Goal: Information Seeking & Learning: Learn about a topic

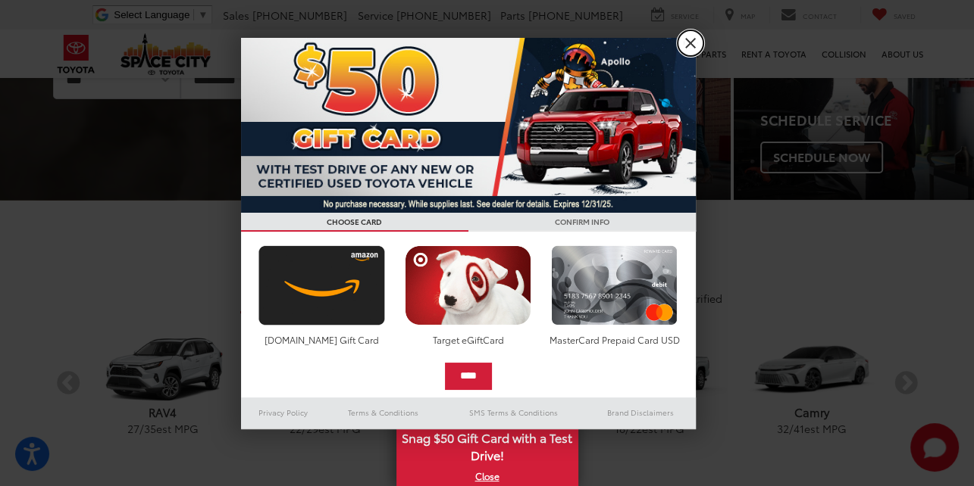
click at [696, 44] on link "X" at bounding box center [690, 43] width 26 height 26
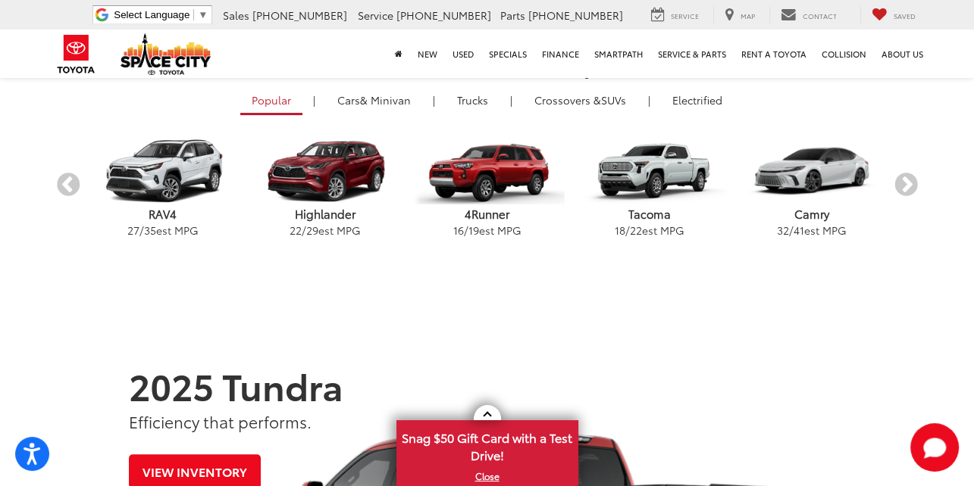
scroll to position [404, 0]
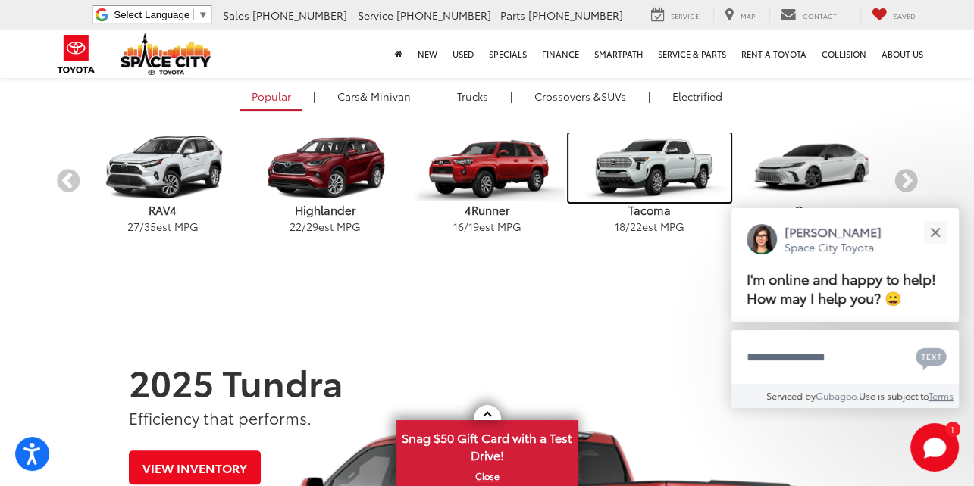
click at [625, 169] on img "carousel" at bounding box center [649, 167] width 162 height 69
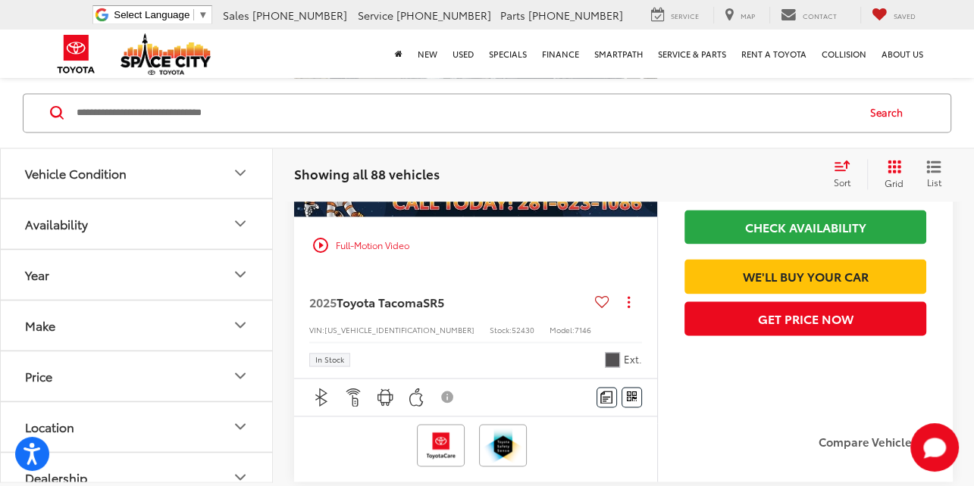
scroll to position [6657, 0]
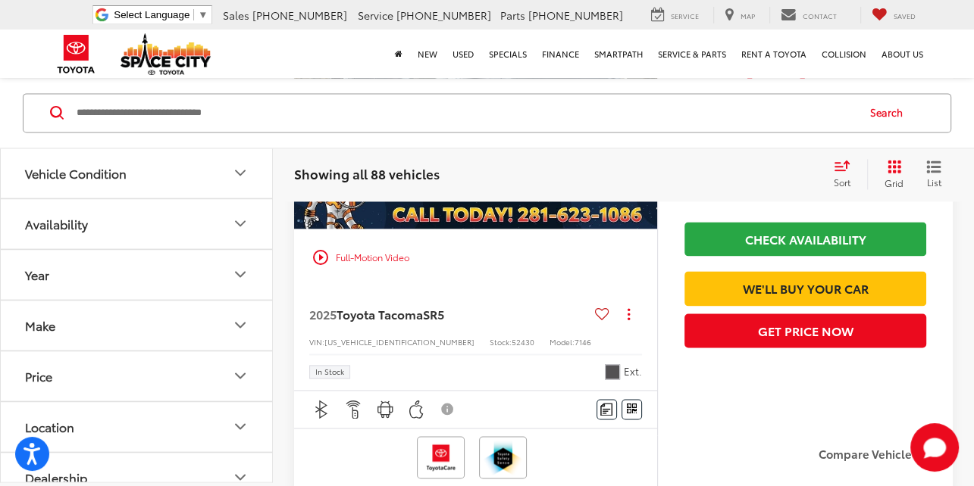
click at [234, 371] on icon "Price" at bounding box center [240, 376] width 18 height 18
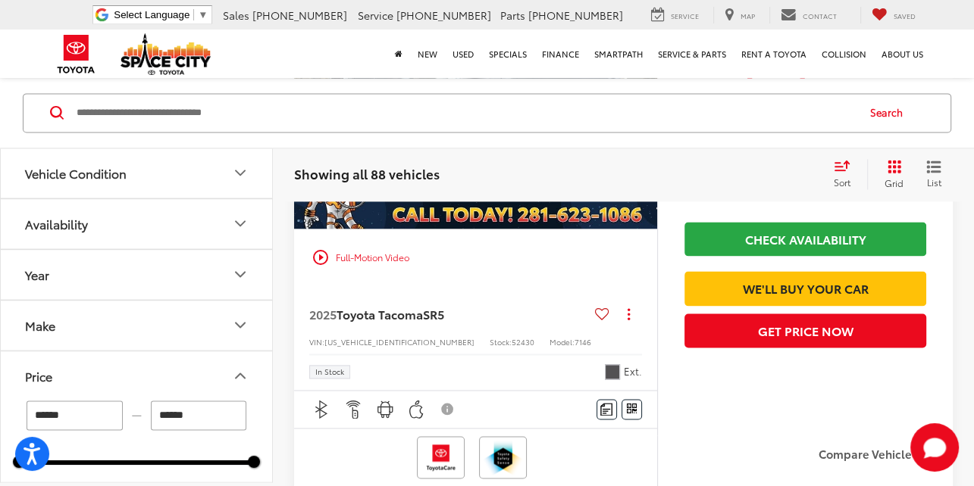
click at [242, 270] on icon "Year" at bounding box center [240, 274] width 18 height 18
